Goal: Task Accomplishment & Management: Use online tool/utility

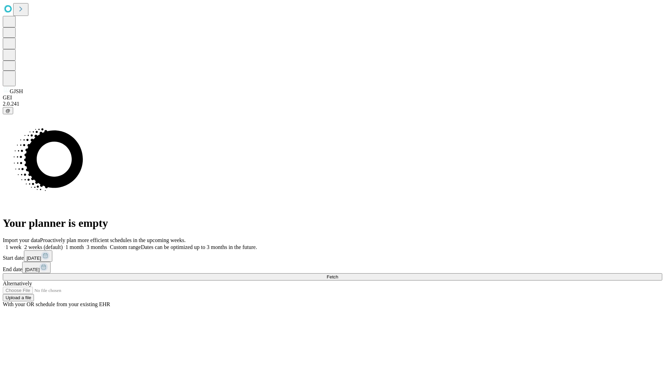
click at [338, 274] on span "Fetch" at bounding box center [332, 276] width 11 height 5
